Goal: Feedback & Contribution: Submit feedback/report problem

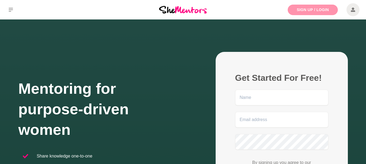
click at [304, 8] on link "Sign Up / Login" at bounding box center [313, 10] width 50 height 11
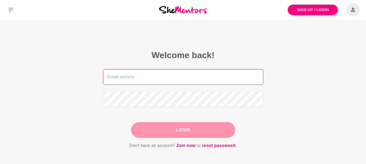
drag, startPoint x: 113, startPoint y: 76, endPoint x: 112, endPoint y: 72, distance: 4.4
click at [113, 76] on input "email" at bounding box center [183, 77] width 160 height 16
type input "[PERSON_NAME][EMAIL_ADDRESS][DOMAIN_NAME]"
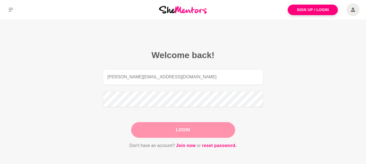
click at [180, 129] on button "Login" at bounding box center [183, 130] width 104 height 16
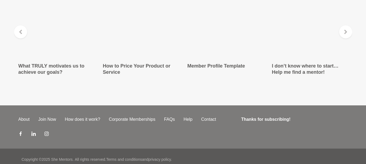
scroll to position [1011, 0]
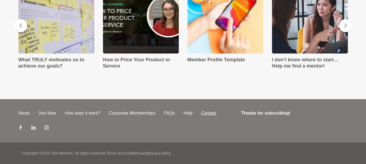
click at [205, 113] on link "Contact" at bounding box center [209, 113] width 24 height 7
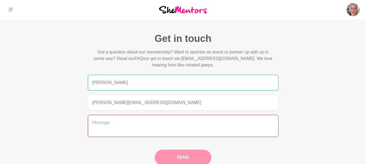
click at [113, 124] on textarea at bounding box center [183, 126] width 191 height 22
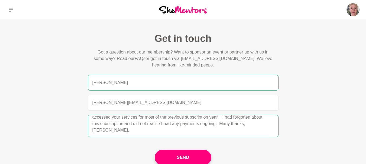
scroll to position [26, 0]
type textarea "Hello team. I have just received a paid invoice for my subscription 86E6B91C-00…"
click at [115, 83] on input "[PERSON_NAME]" at bounding box center [183, 83] width 191 height 16
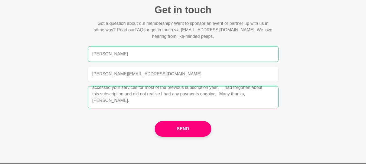
scroll to position [30, 0]
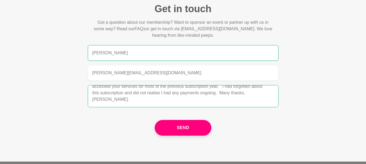
type input "[PERSON_NAME]"
drag, startPoint x: 131, startPoint y: 100, endPoint x: 135, endPoint y: 100, distance: 4.1
click at [132, 100] on textarea "Hello team. I have just received a paid invoice for my subscription 86E6B91C-00…" at bounding box center [183, 96] width 191 height 22
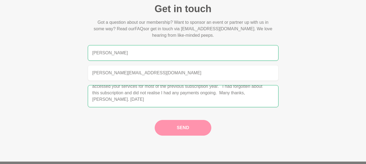
type textarea "Hello team. I have just received a paid invoice for my subscription 86E6B91C-00…"
click at [184, 129] on button "Send" at bounding box center [183, 128] width 56 height 16
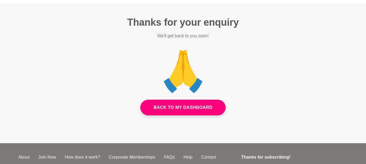
scroll to position [0, 0]
